Goal: Check status: Check status

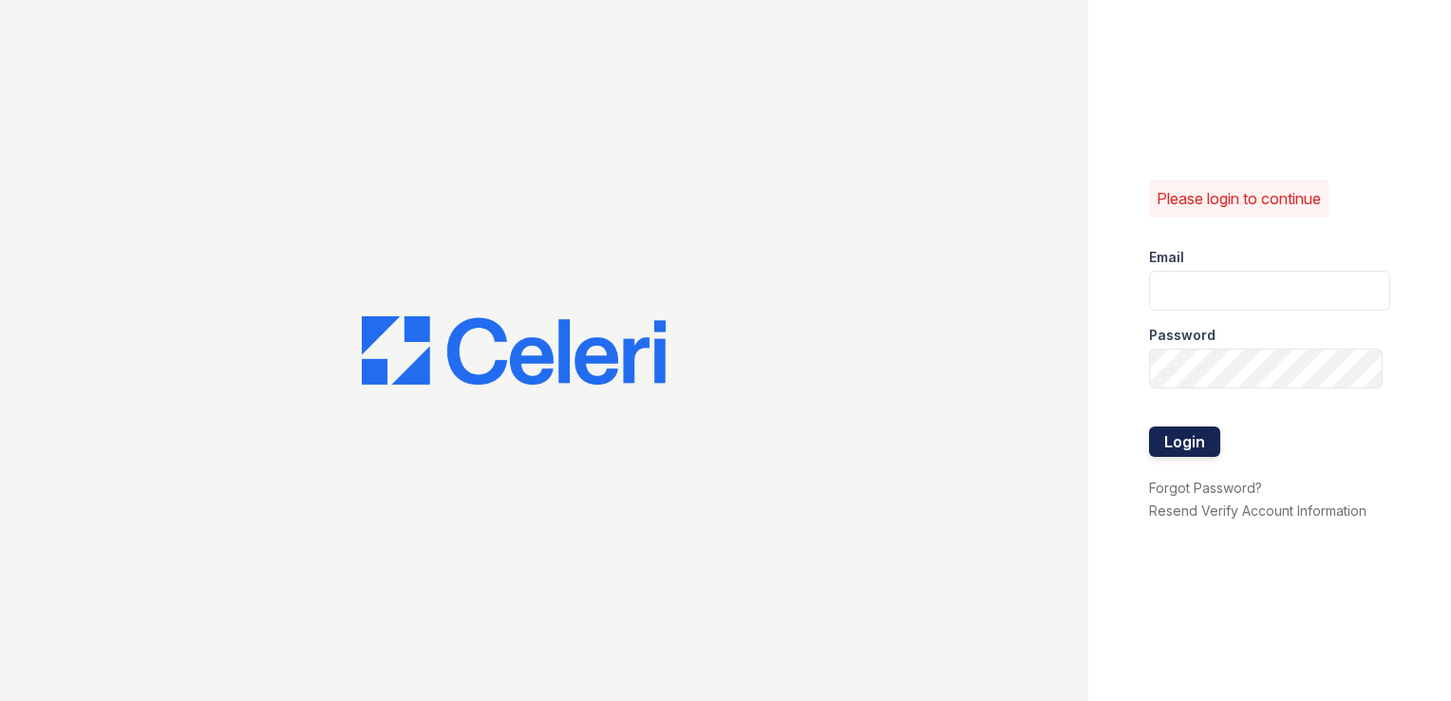
type input "springparc.pm@cafmanagement.com"
click at [1190, 441] on button "Login" at bounding box center [1184, 441] width 71 height 30
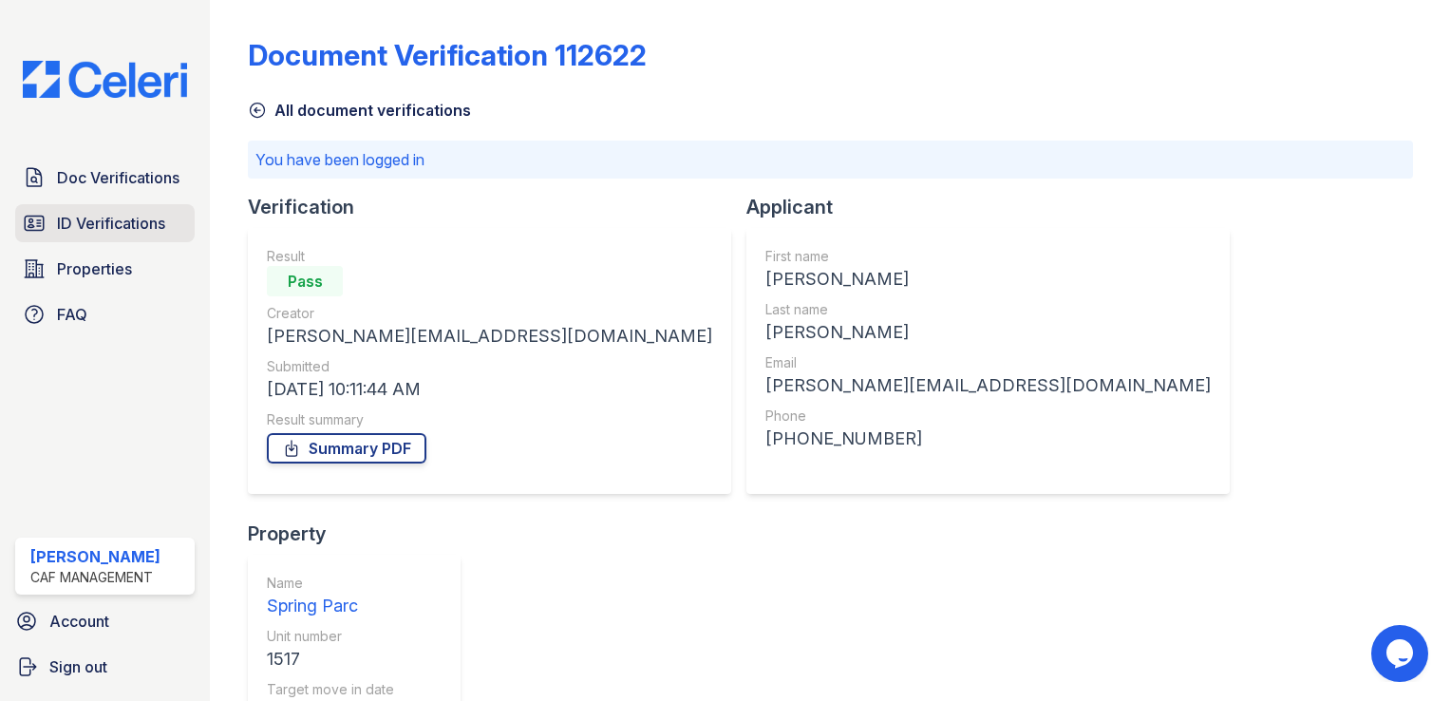
click at [137, 215] on span "ID Verifications" at bounding box center [111, 223] width 108 height 23
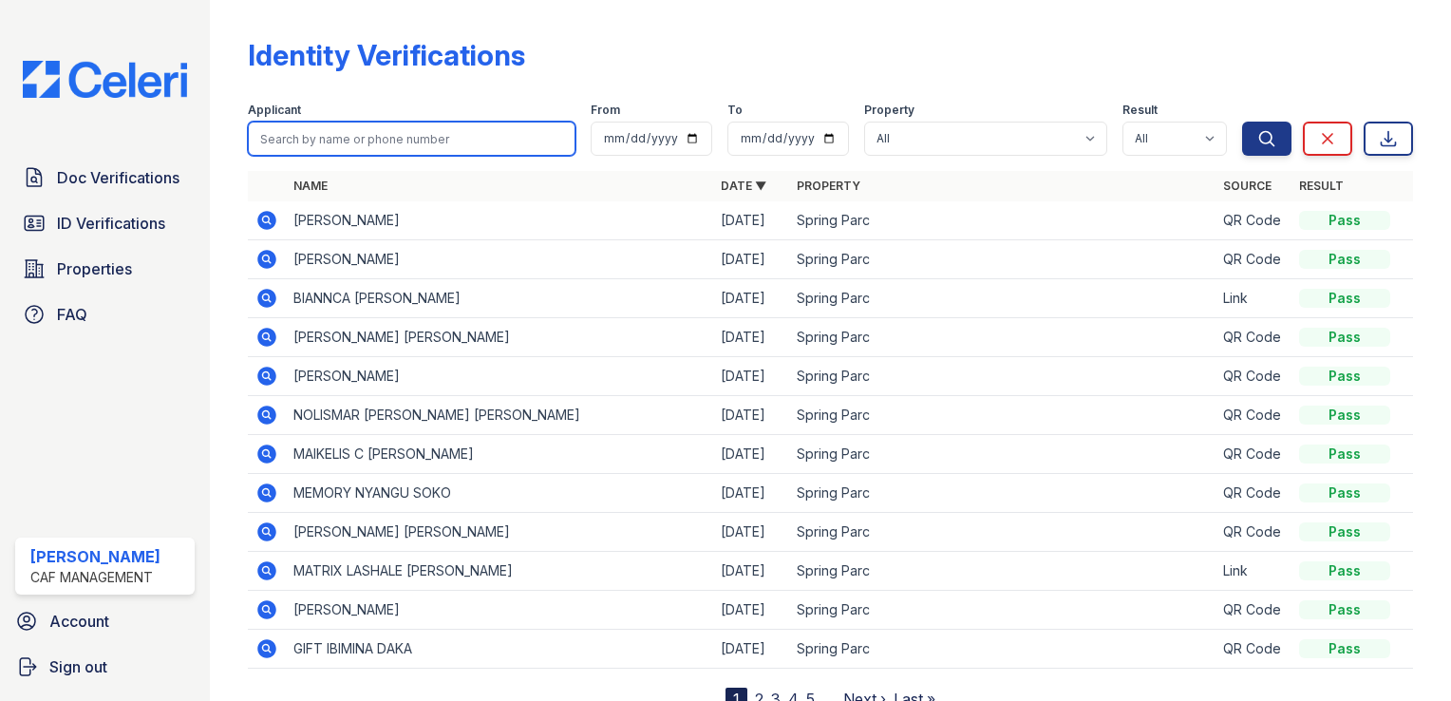
click at [385, 131] on input "search" at bounding box center [412, 139] width 328 height 34
type input "bell"
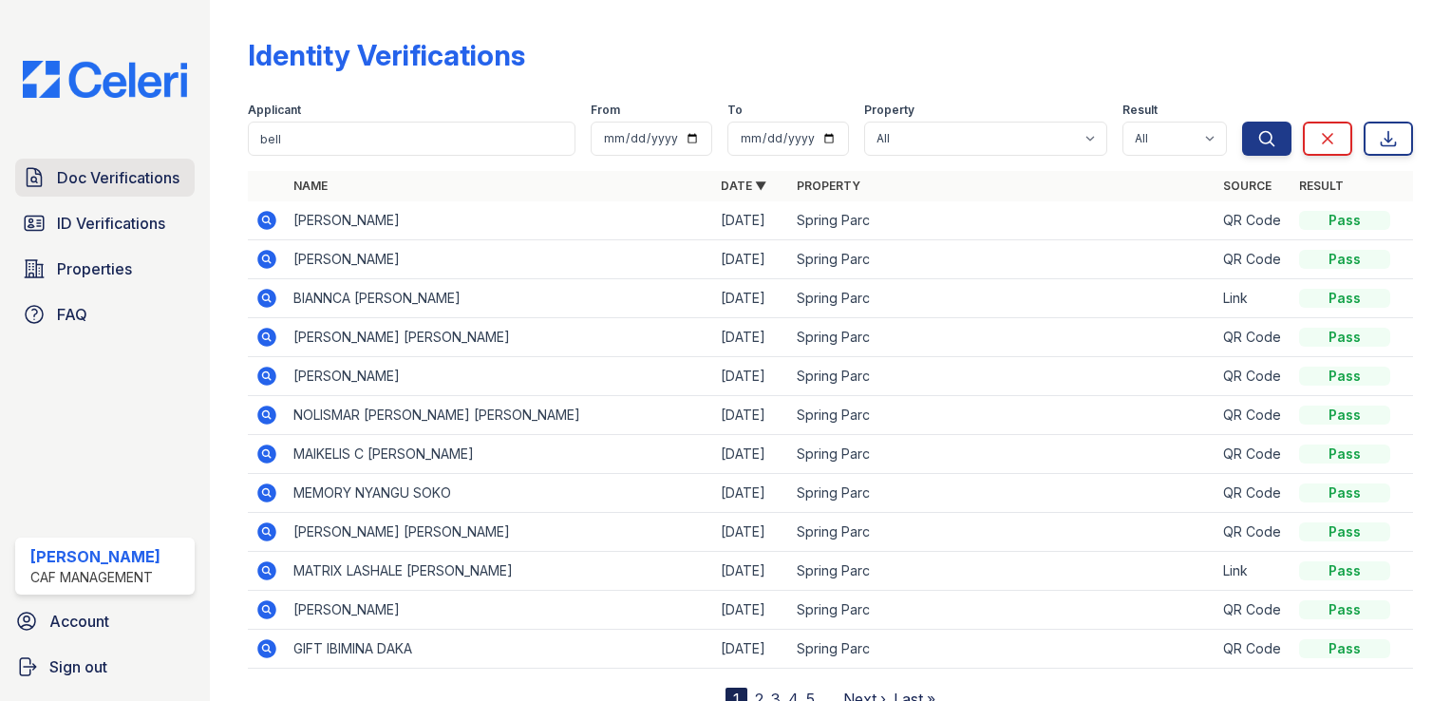
click at [156, 177] on span "Doc Verifications" at bounding box center [118, 177] width 122 height 23
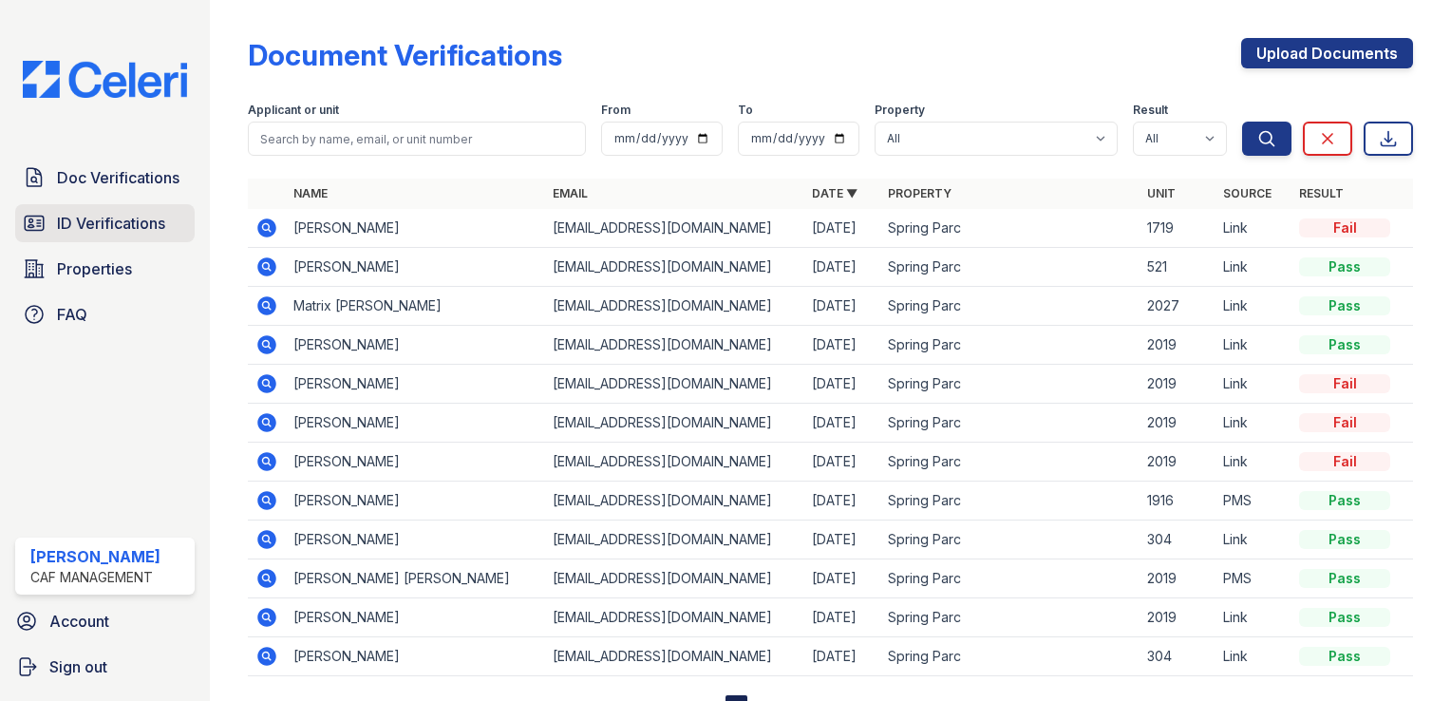
click at [160, 220] on span "ID Verifications" at bounding box center [111, 223] width 108 height 23
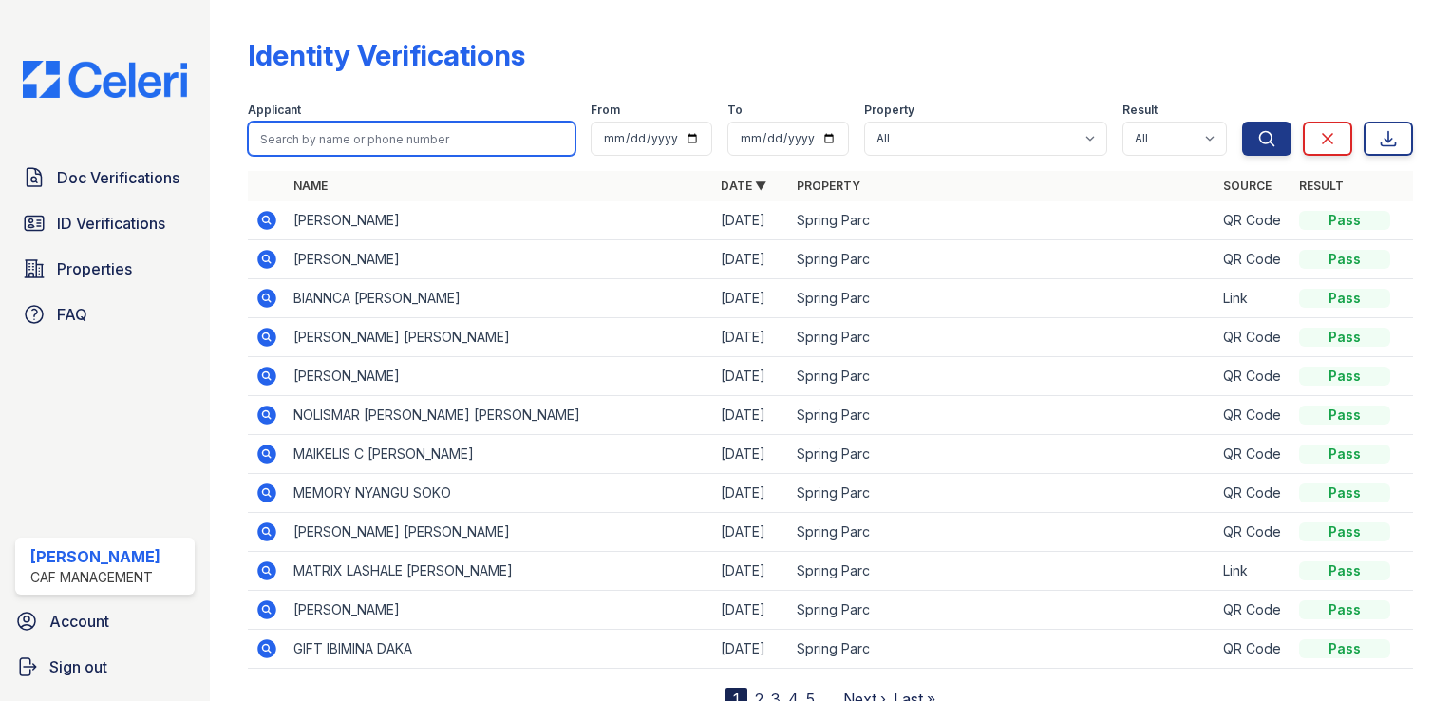
click at [385, 141] on input "search" at bounding box center [412, 139] width 328 height 34
type input "bell"
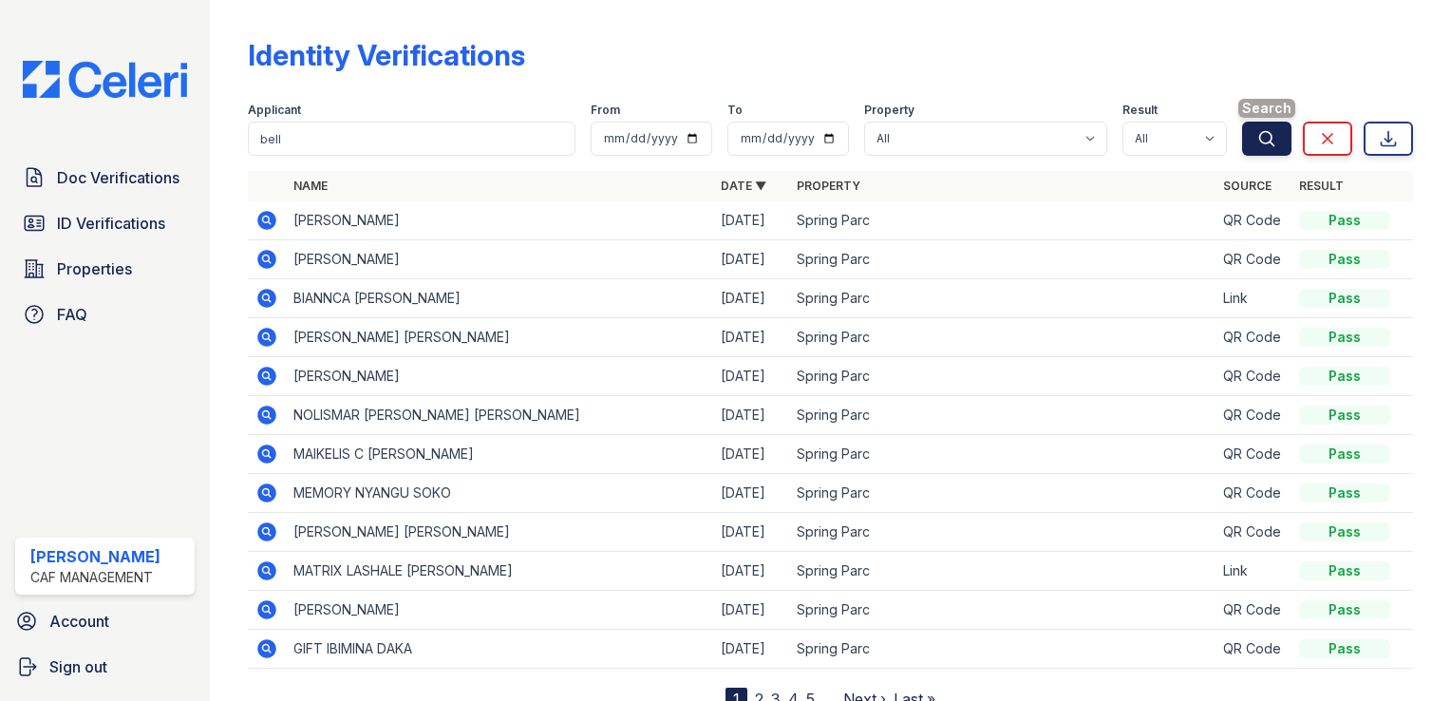
click at [1268, 147] on button "Search" at bounding box center [1266, 139] width 49 height 34
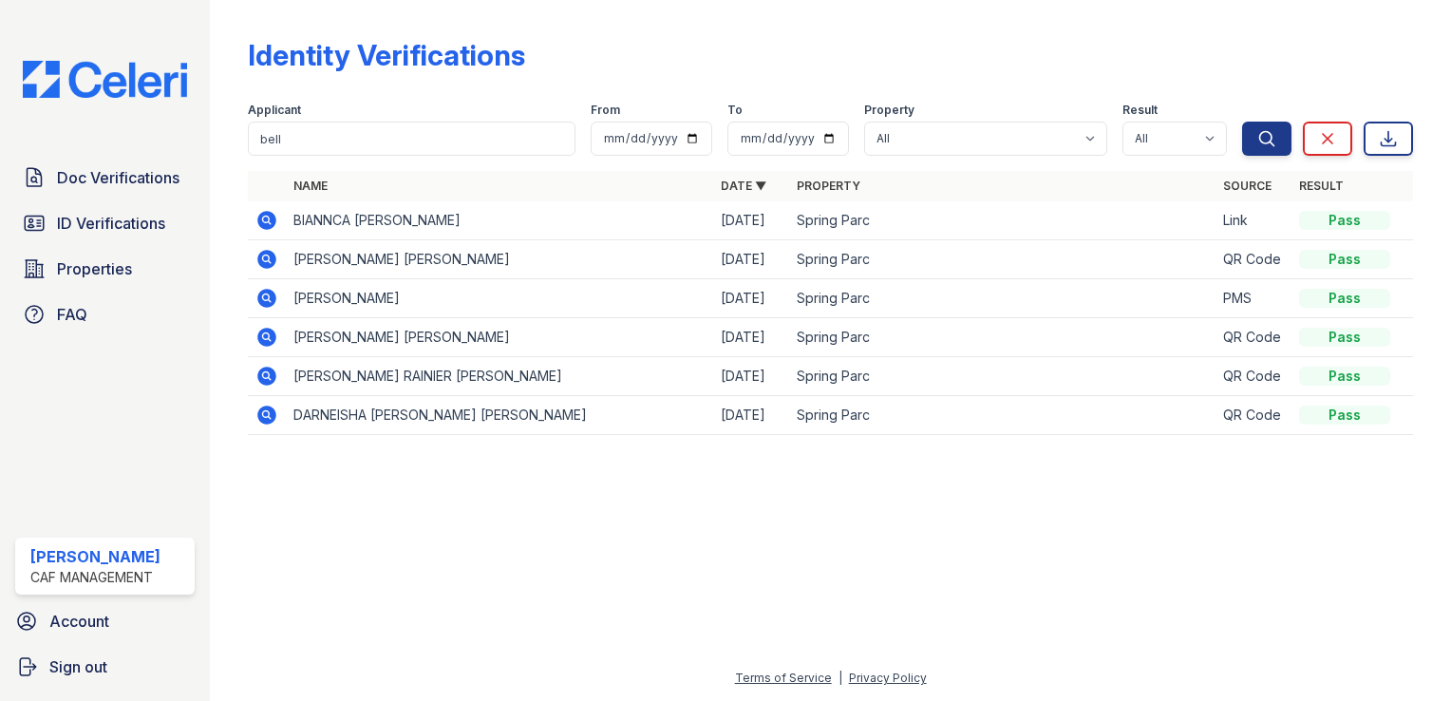
click at [273, 218] on icon at bounding box center [266, 220] width 19 height 19
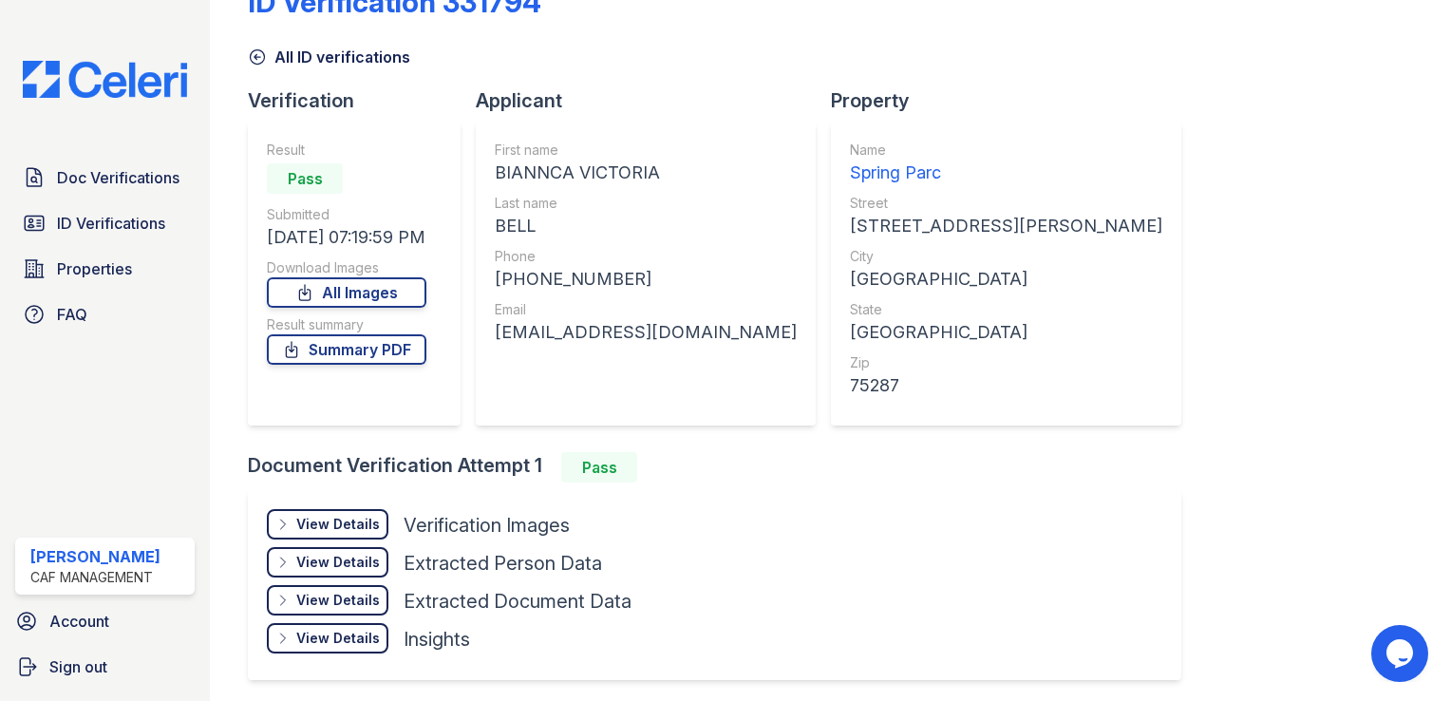
scroll to position [120, 0]
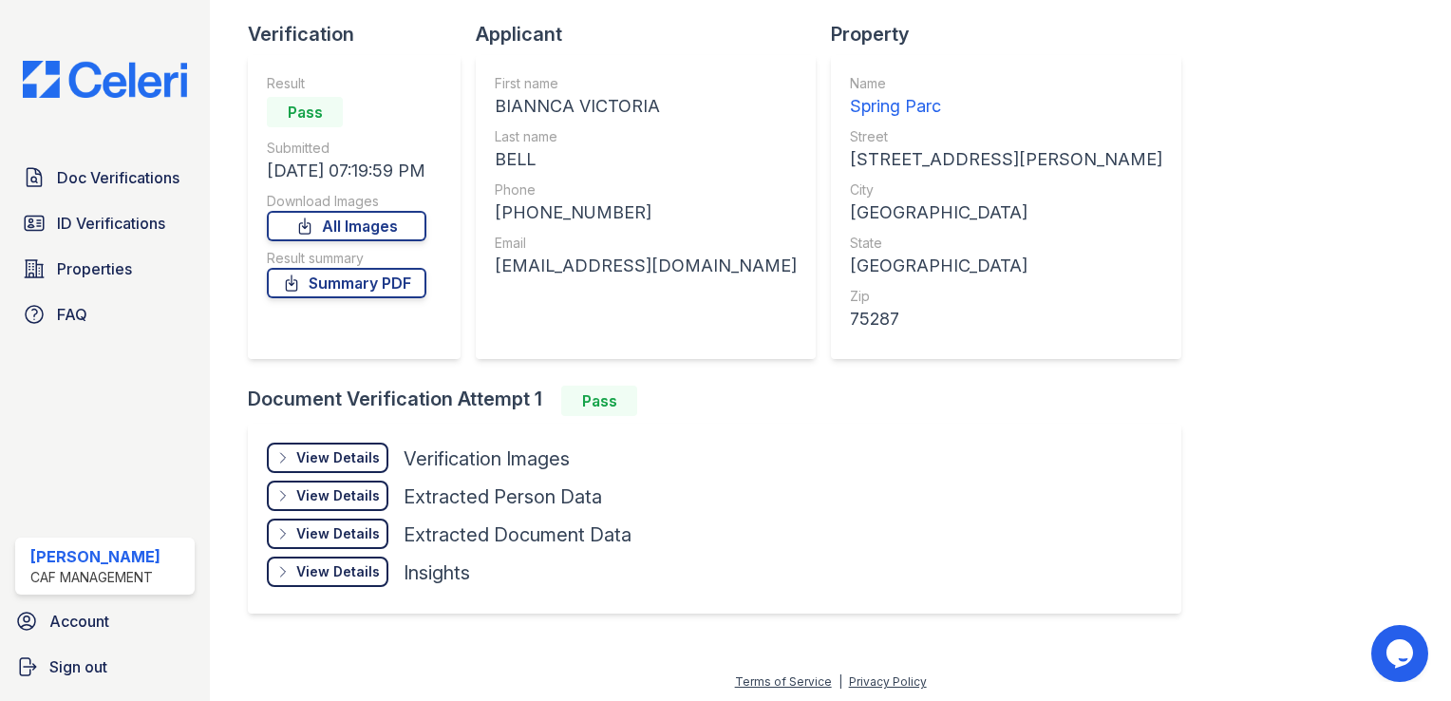
click at [315, 460] on div "View Details" at bounding box center [338, 457] width 84 height 19
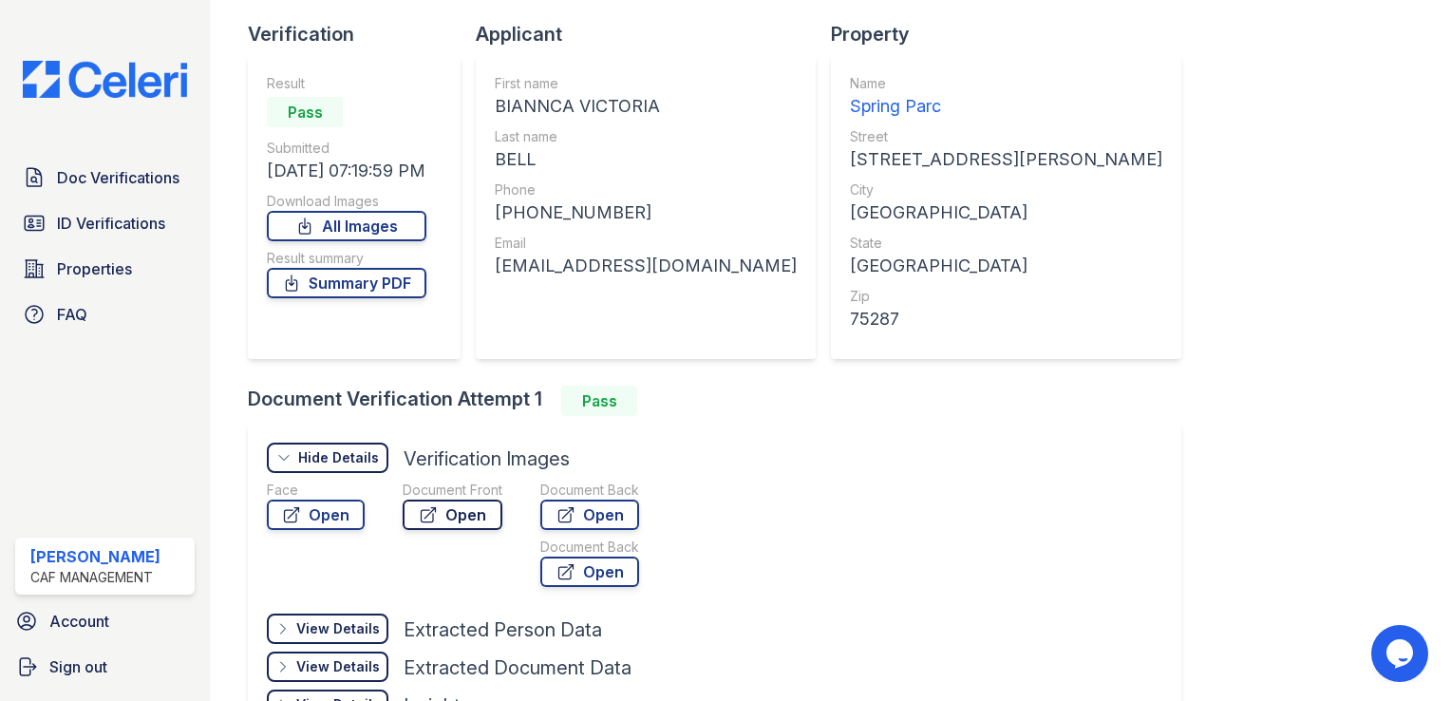
click at [481, 517] on link "Open" at bounding box center [453, 514] width 100 height 30
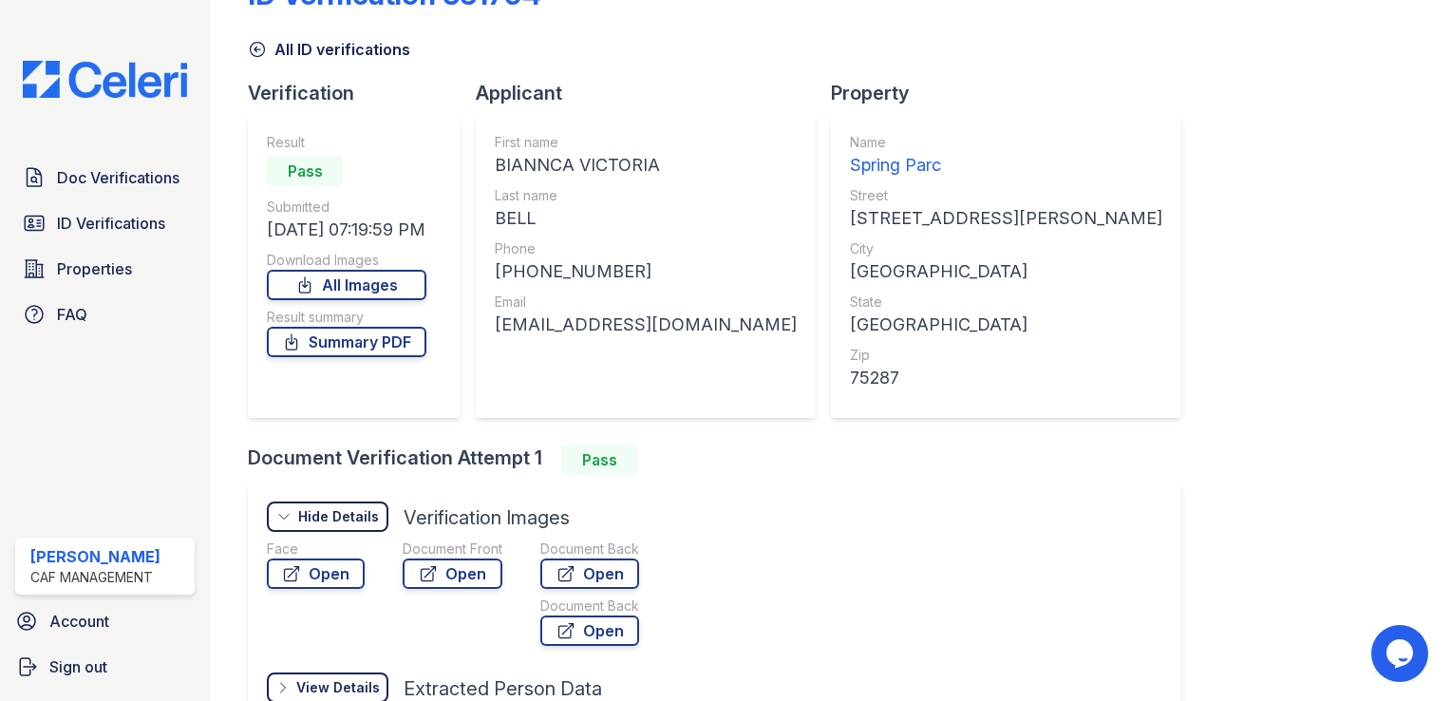
scroll to position [0, 0]
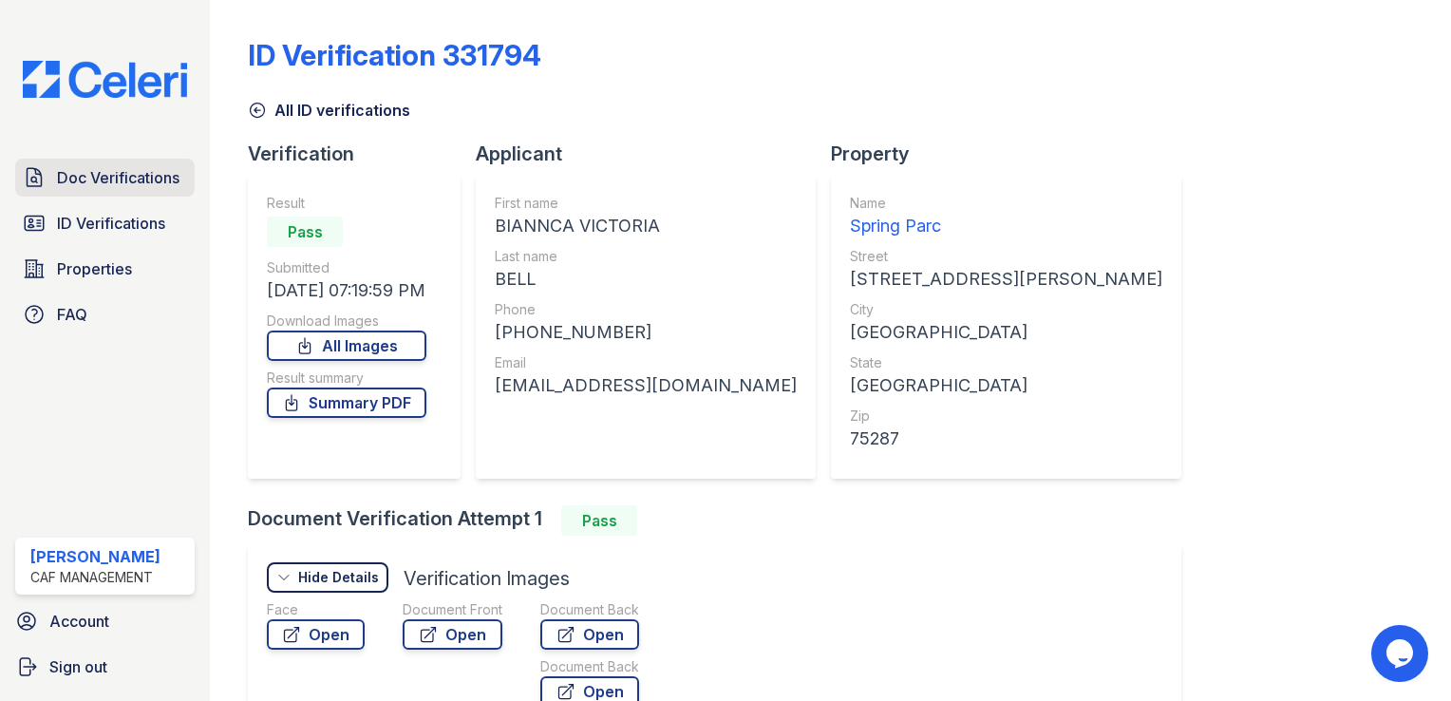
click at [107, 187] on span "Doc Verifications" at bounding box center [118, 177] width 122 height 23
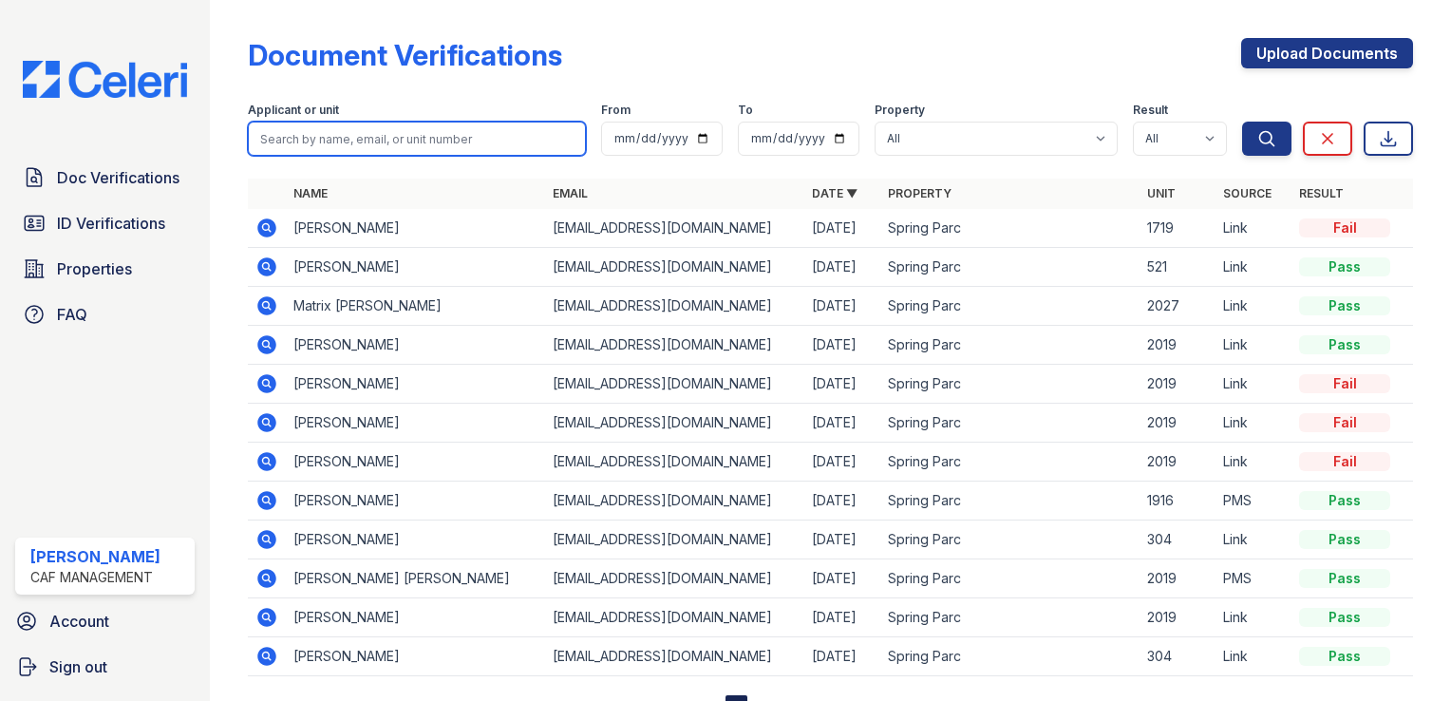
click at [376, 135] on input "search" at bounding box center [417, 139] width 338 height 34
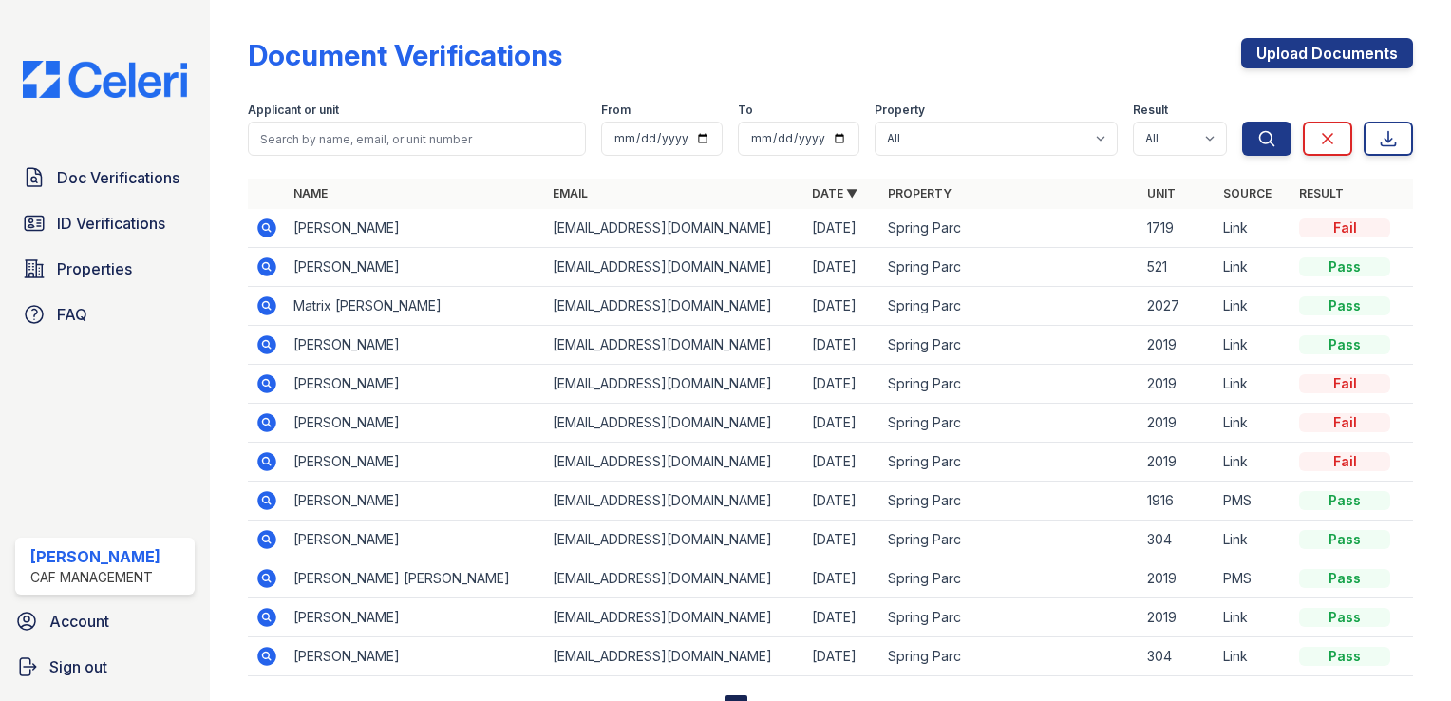
click at [273, 218] on icon at bounding box center [266, 227] width 23 height 23
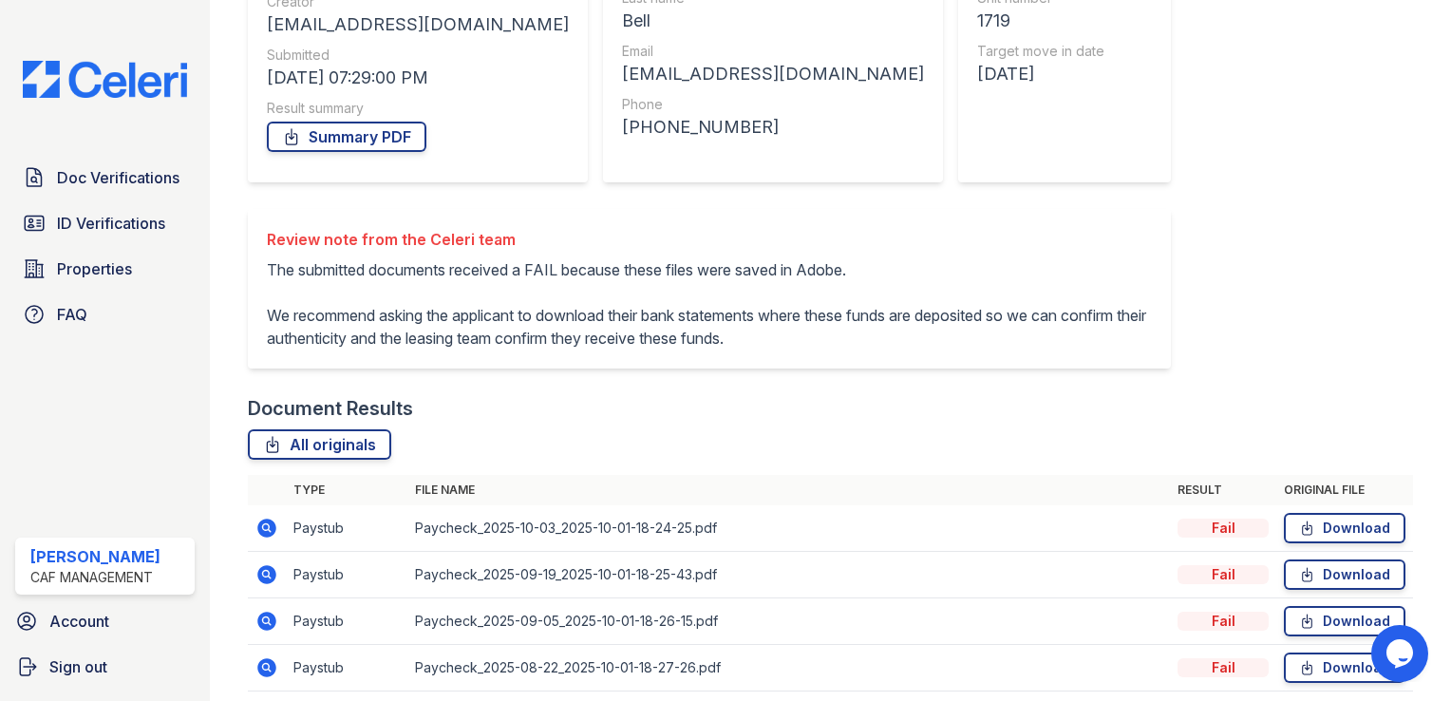
scroll to position [353, 0]
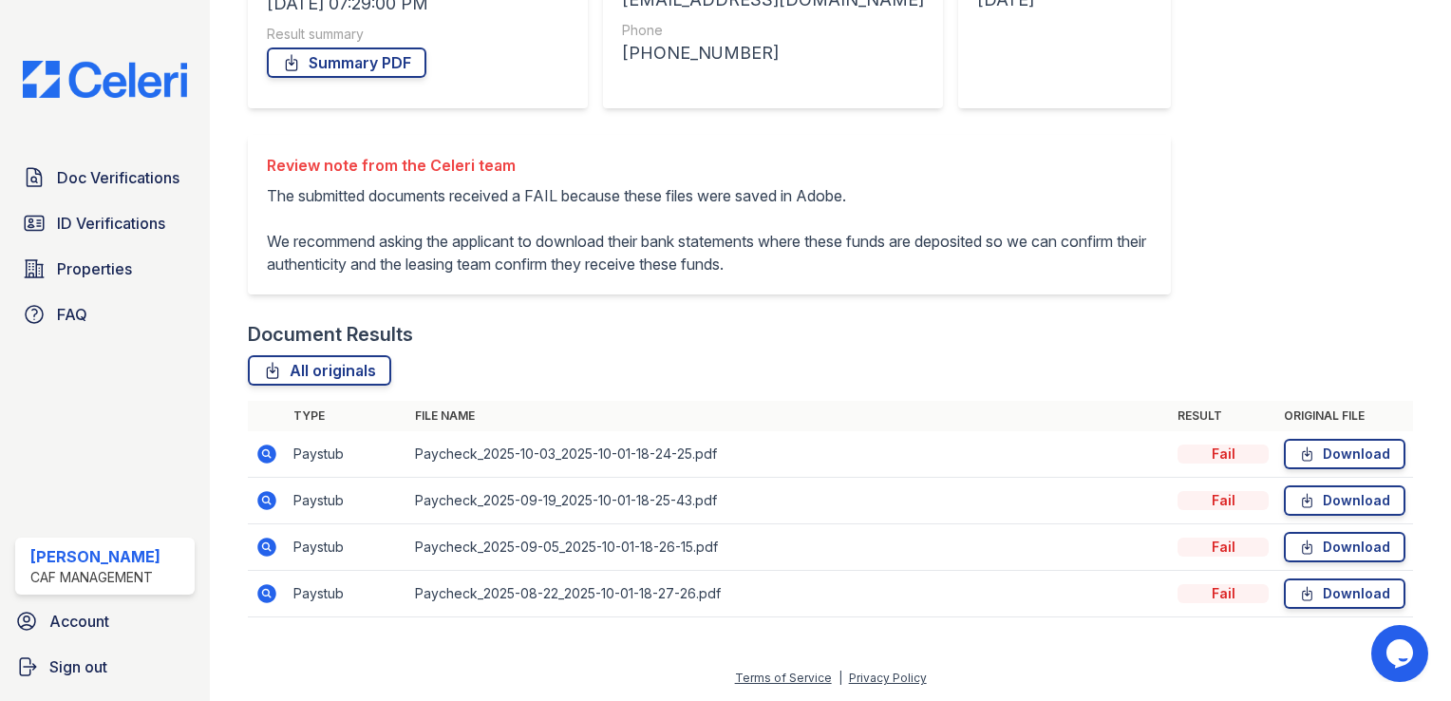
click at [271, 452] on icon at bounding box center [266, 453] width 19 height 19
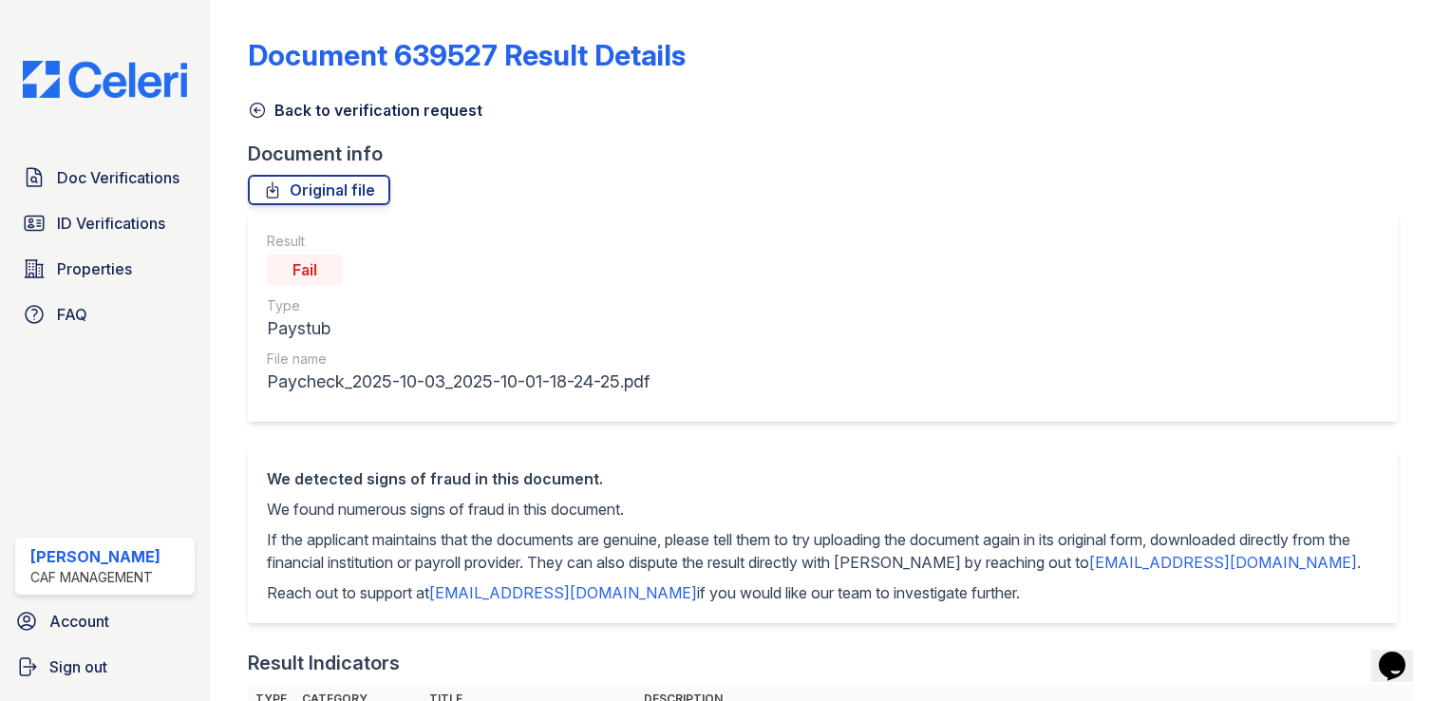
click at [249, 103] on icon at bounding box center [257, 110] width 19 height 19
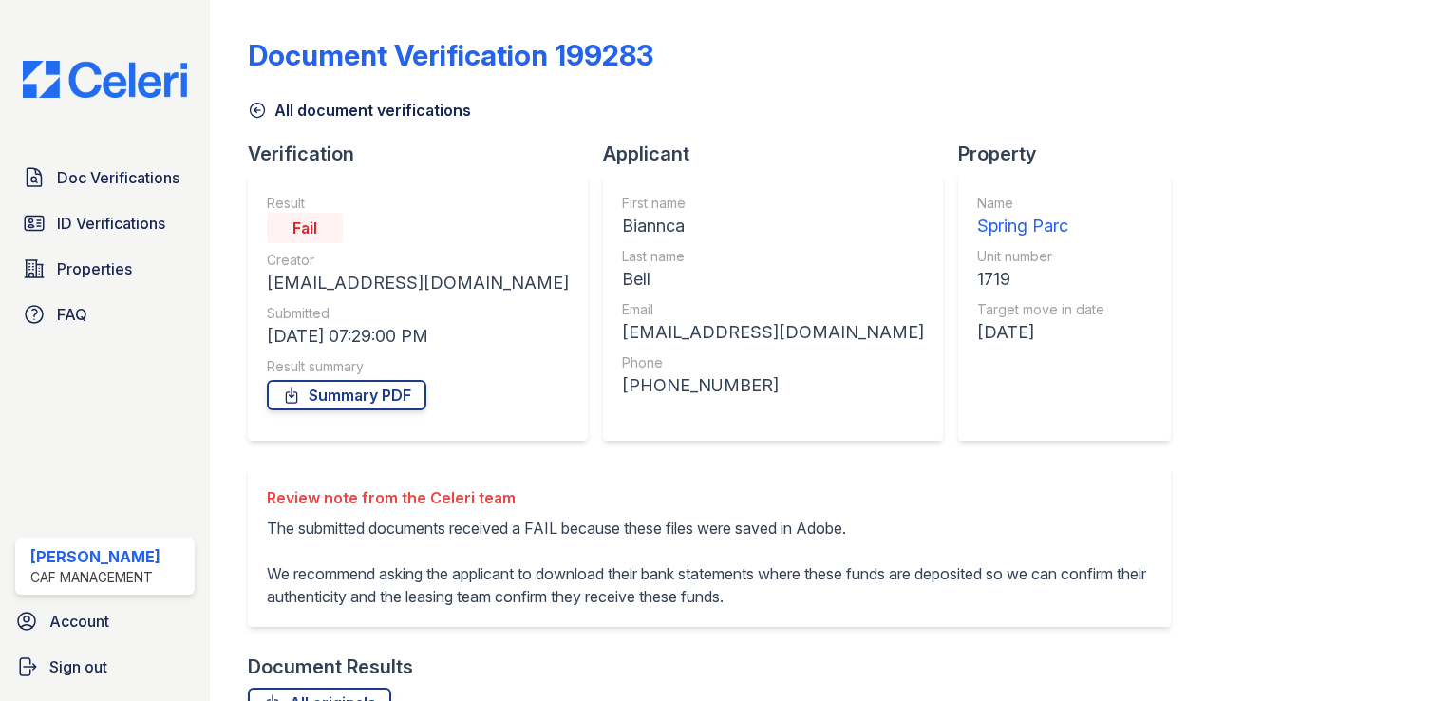
click at [266, 101] on icon at bounding box center [257, 110] width 19 height 19
